Goal: Task Accomplishment & Management: Manage account settings

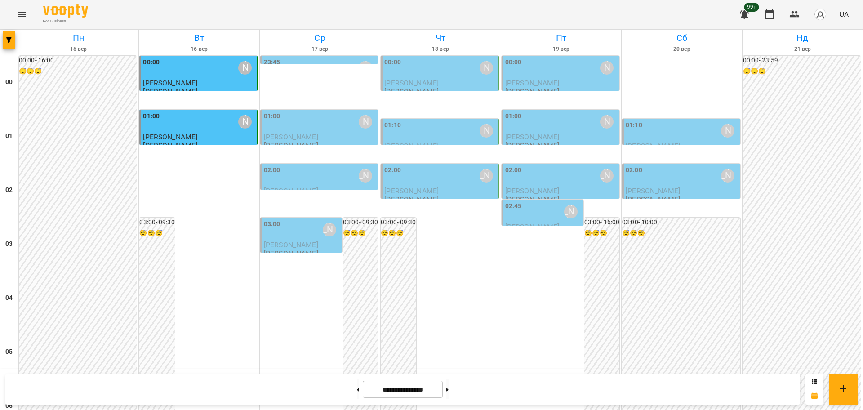
scroll to position [980, 0]
click at [357, 392] on button at bounding box center [358, 389] width 2 height 20
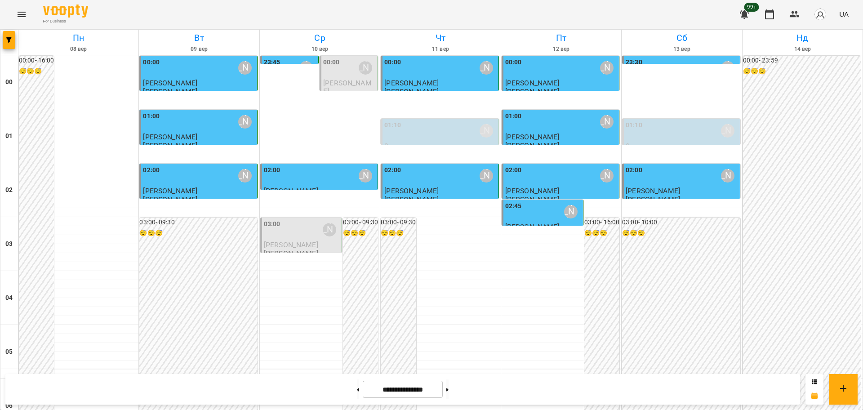
scroll to position [730, 0]
click at [357, 389] on button at bounding box center [358, 389] width 2 height 20
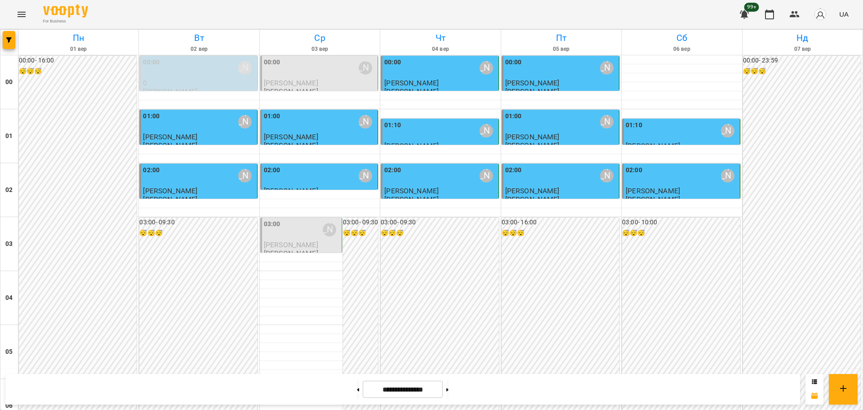
scroll to position [0, 0]
click at [448, 388] on button at bounding box center [447, 389] width 2 height 20
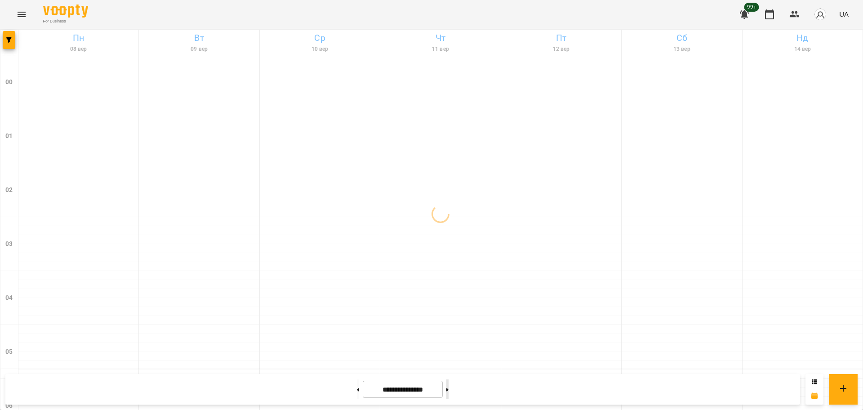
click at [448, 388] on button at bounding box center [447, 389] width 2 height 20
type input "**********"
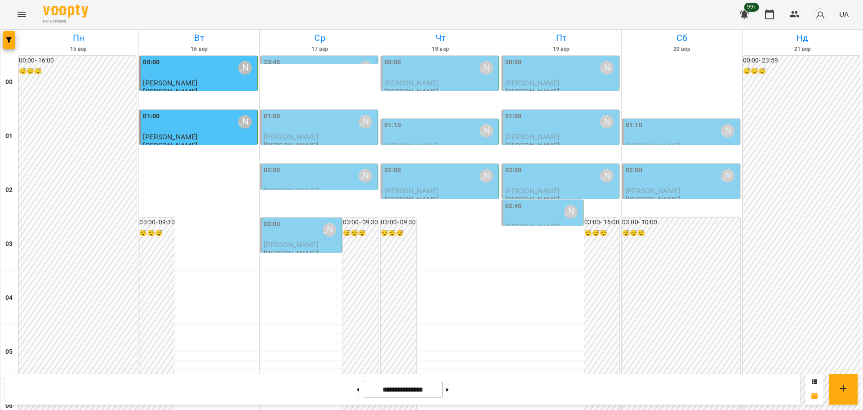
scroll to position [867, 0]
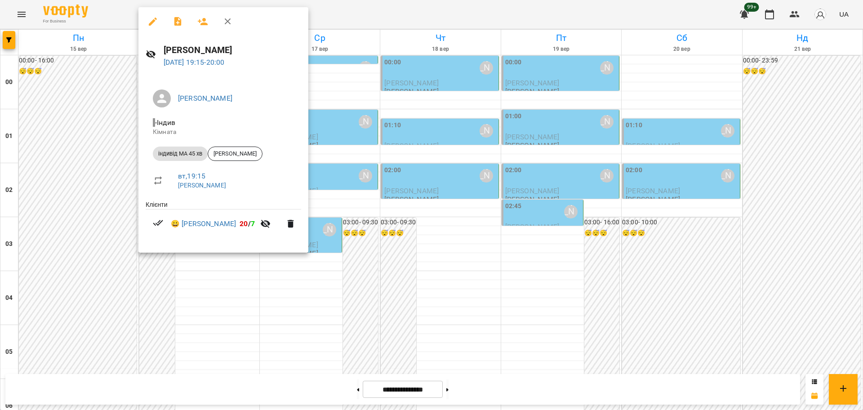
click at [232, 19] on icon "button" at bounding box center [227, 21] width 11 height 11
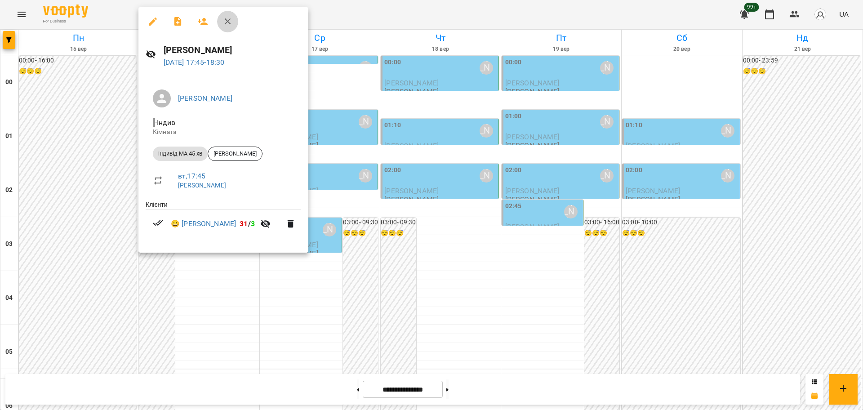
click at [227, 20] on icon "button" at bounding box center [228, 21] width 6 height 6
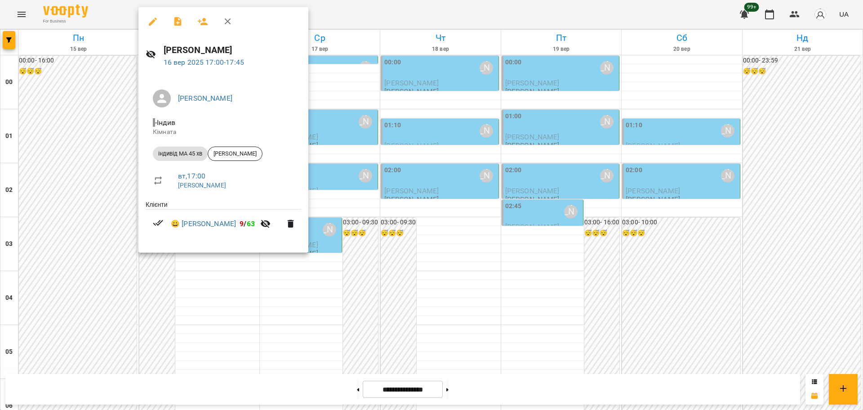
drag, startPoint x: 226, startPoint y: 21, endPoint x: 231, endPoint y: 24, distance: 6.5
click at [226, 22] on icon "button" at bounding box center [227, 21] width 11 height 11
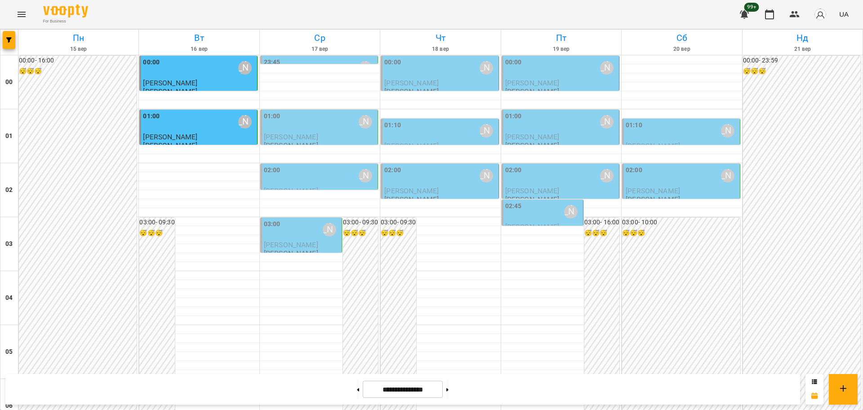
scroll to position [980, 0]
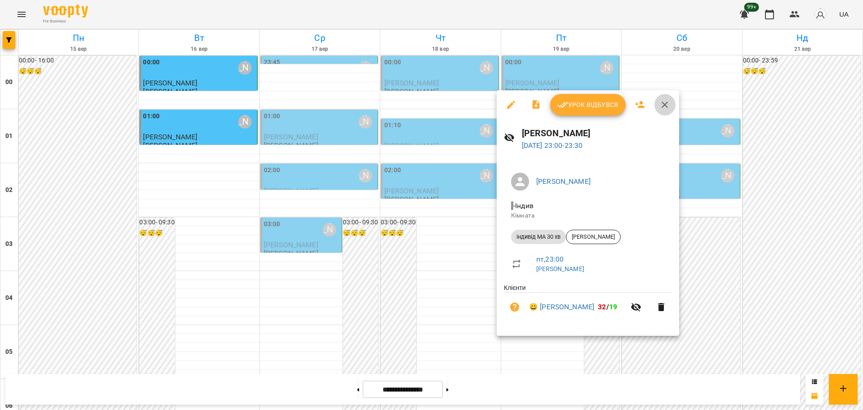
click at [665, 102] on icon "button" at bounding box center [664, 104] width 11 height 11
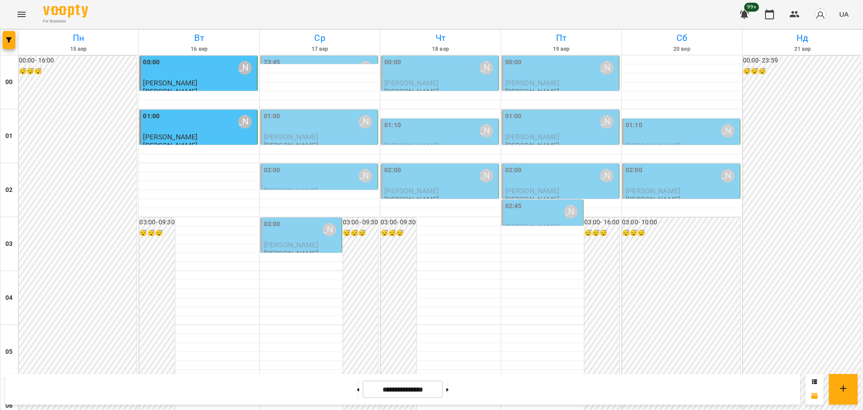
scroll to position [755, 0]
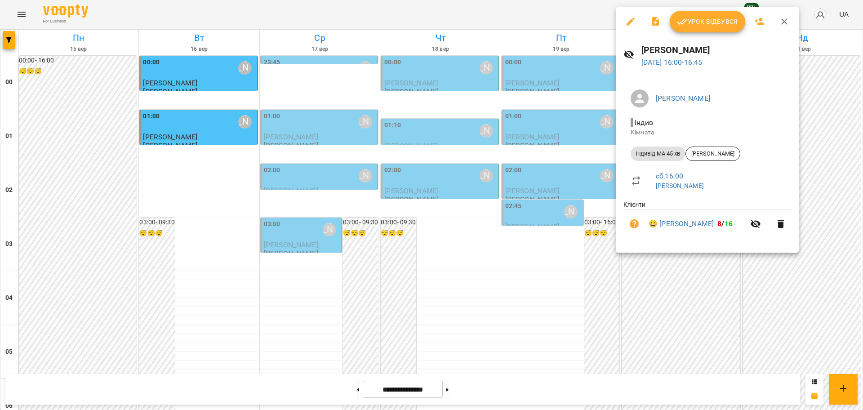
click at [722, 389] on div at bounding box center [431, 205] width 863 height 410
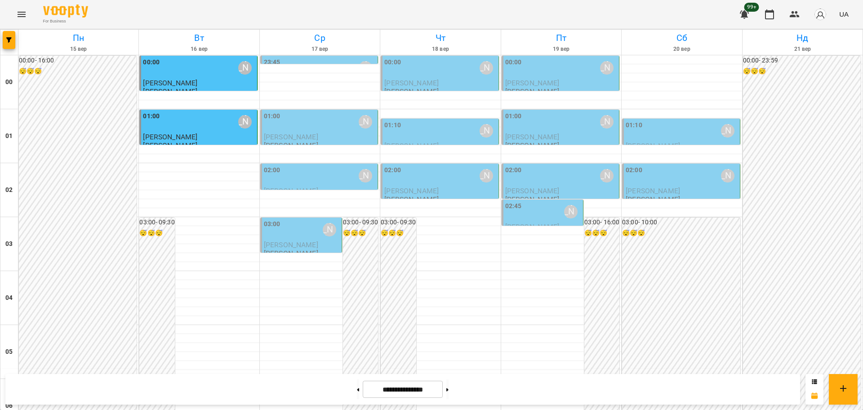
scroll to position [980, 0]
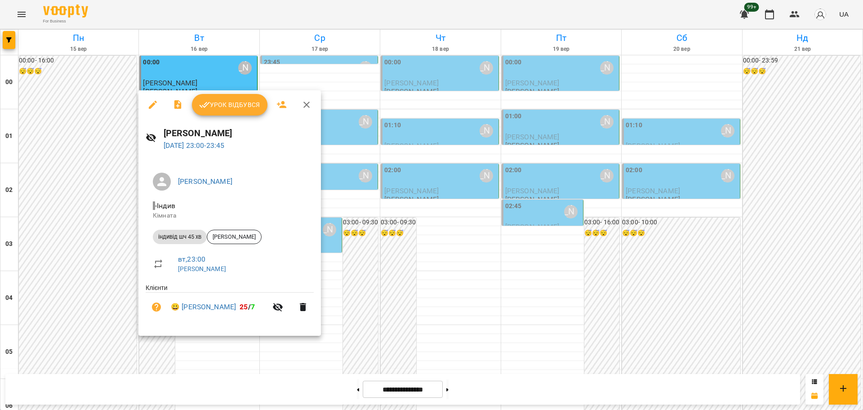
click at [306, 103] on icon "button" at bounding box center [306, 104] width 11 height 11
